Goal: Book appointment/travel/reservation

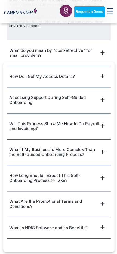
scroll to position [1363, 0]
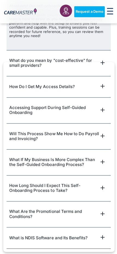
click at [109, 69] on iframe "Popup CTA" at bounding box center [58, 156] width 111 height 189
click at [108, 68] on iframe "Popup CTA" at bounding box center [58, 156] width 111 height 189
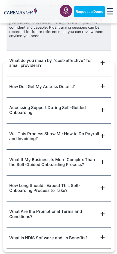
click at [108, 68] on iframe "Popup CTA" at bounding box center [58, 156] width 111 height 189
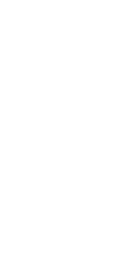
scroll to position [1335, 0]
